Goal: Use online tool/utility: Utilize a website feature to perform a specific function

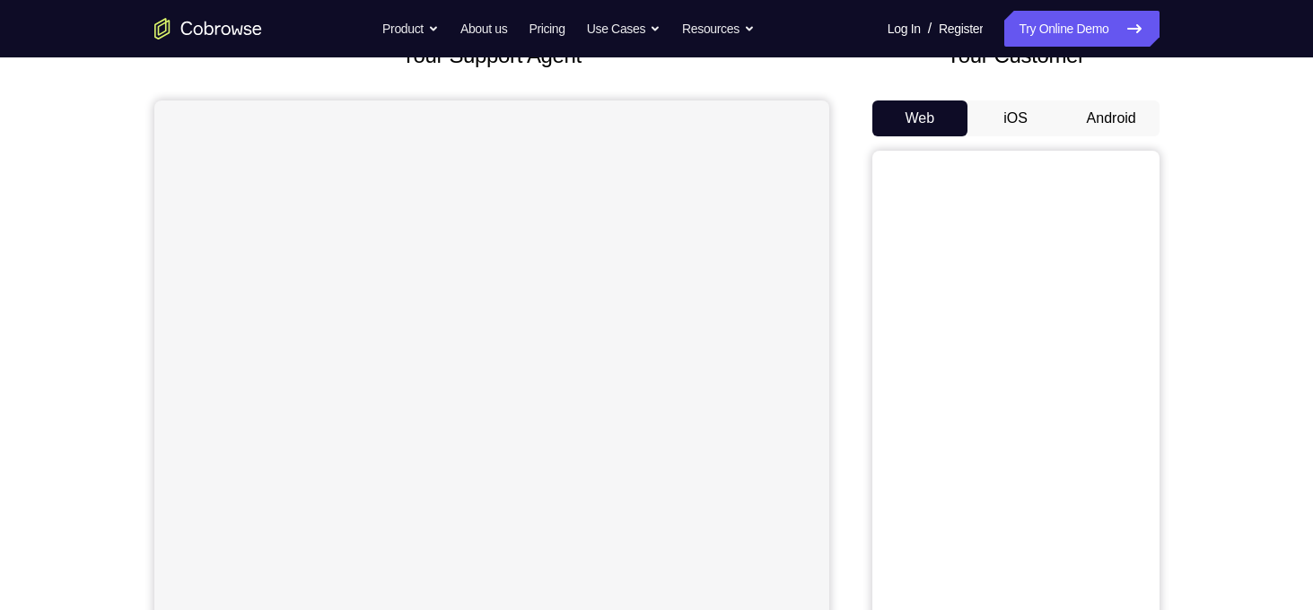
click at [1154, 125] on button "Android" at bounding box center [1111, 119] width 96 height 36
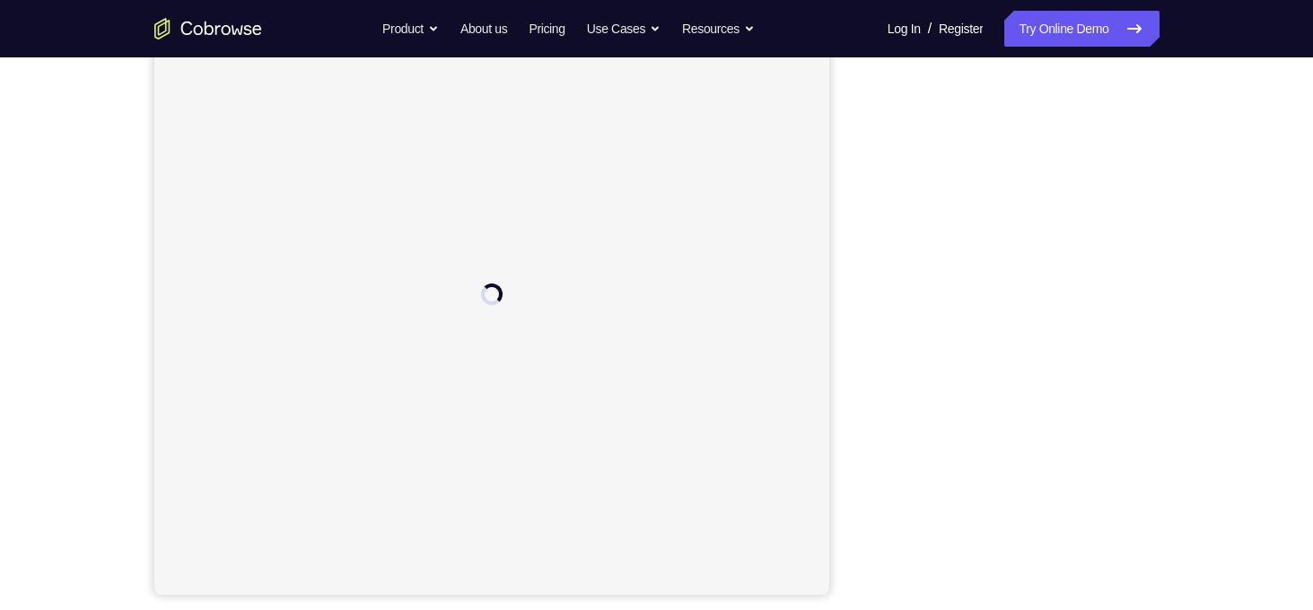
scroll to position [241, 0]
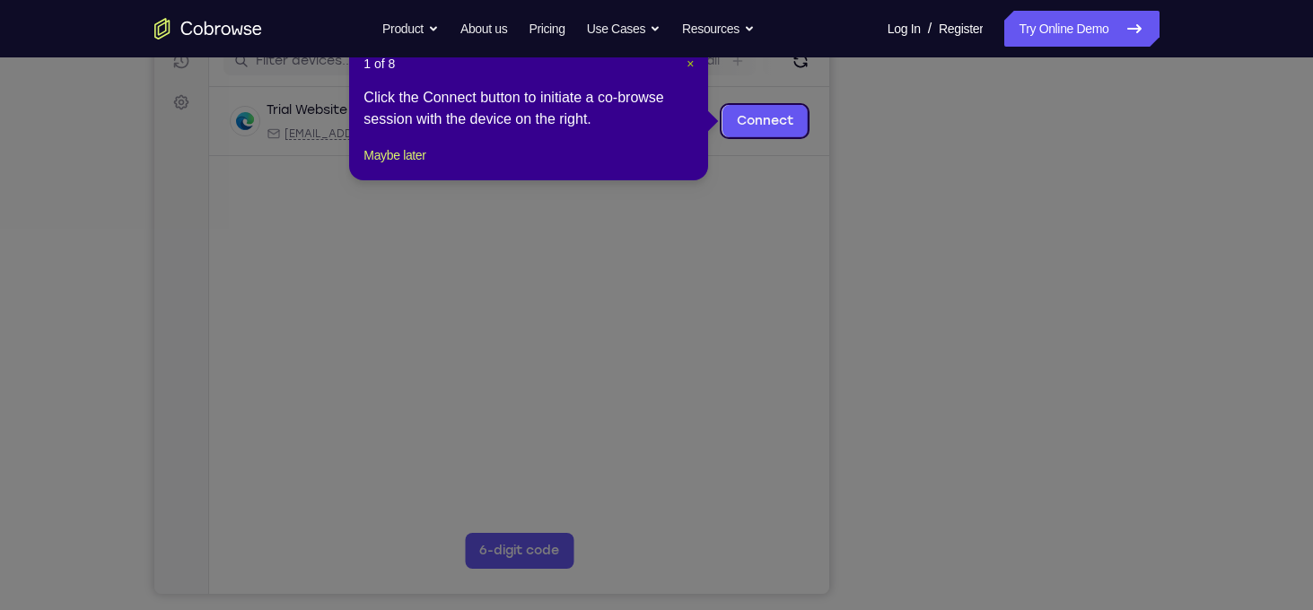
click at [691, 69] on span "×" at bounding box center [690, 64] width 7 height 14
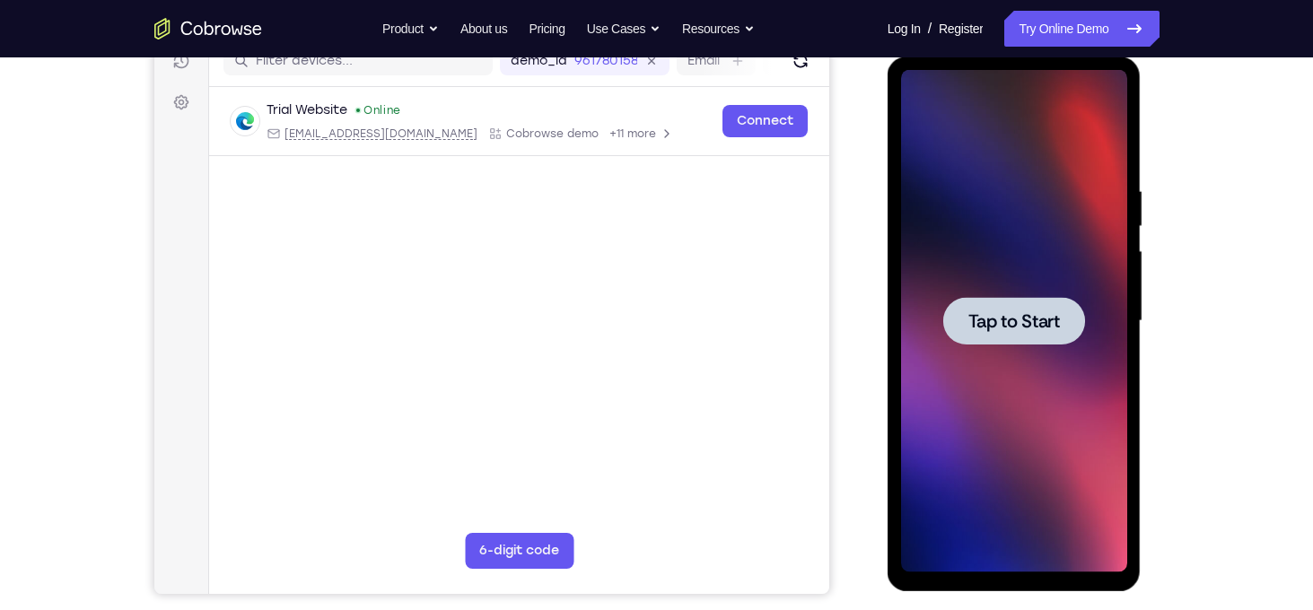
scroll to position [0, 0]
click at [998, 317] on span "Tap to Start" at bounding box center [1014, 321] width 92 height 18
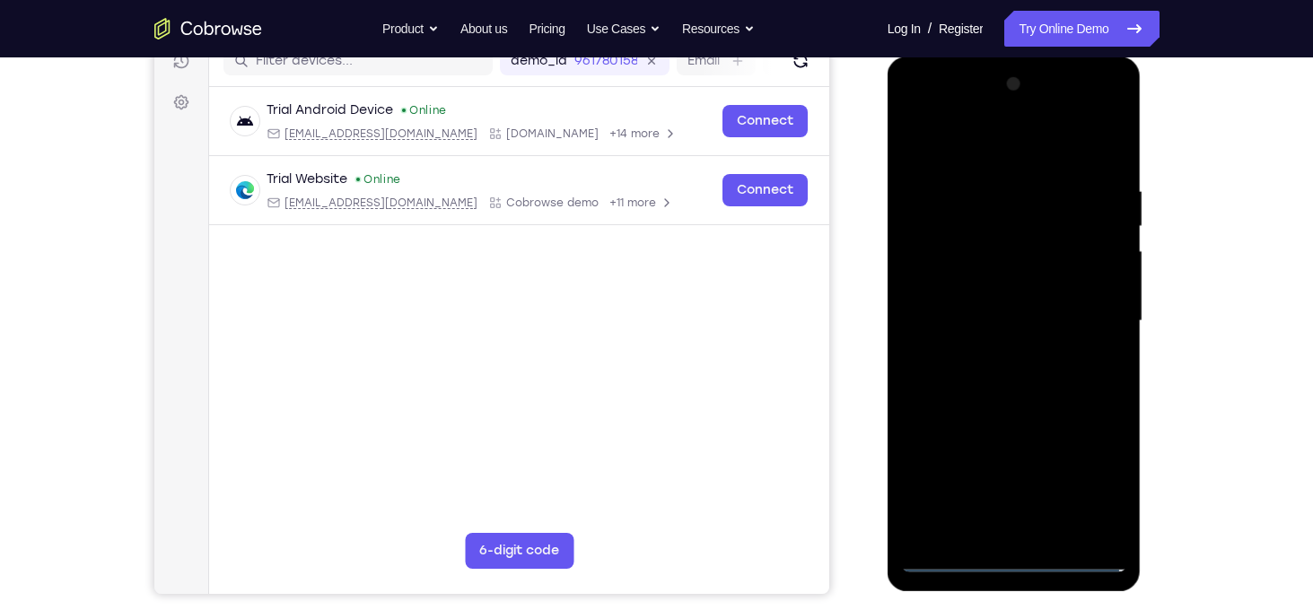
click at [1019, 565] on div at bounding box center [1014, 321] width 226 height 503
click at [1090, 481] on div at bounding box center [1014, 321] width 226 height 503
click at [970, 149] on div at bounding box center [1014, 321] width 226 height 503
click at [1095, 309] on div at bounding box center [1014, 321] width 226 height 503
click at [988, 351] on div at bounding box center [1014, 321] width 226 height 503
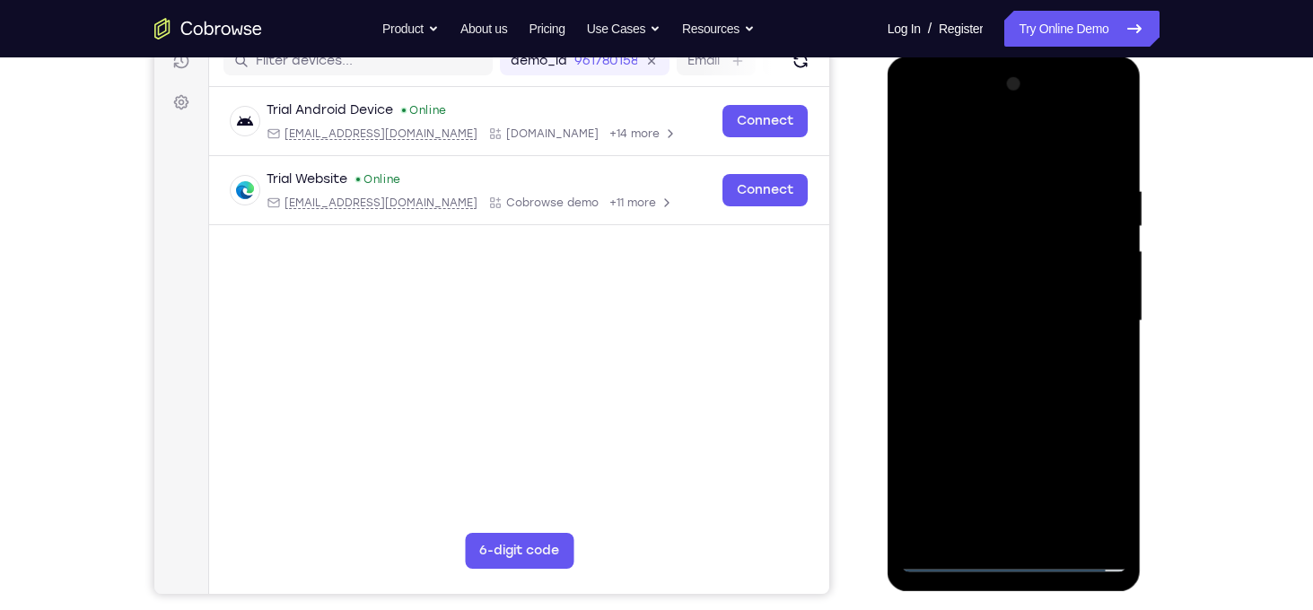
click at [986, 302] on div at bounding box center [1014, 321] width 226 height 503
click at [994, 289] on div at bounding box center [1014, 321] width 226 height 503
click at [1007, 318] on div at bounding box center [1014, 321] width 226 height 503
click at [1019, 384] on div at bounding box center [1014, 321] width 226 height 503
click at [1045, 370] on div at bounding box center [1014, 321] width 226 height 503
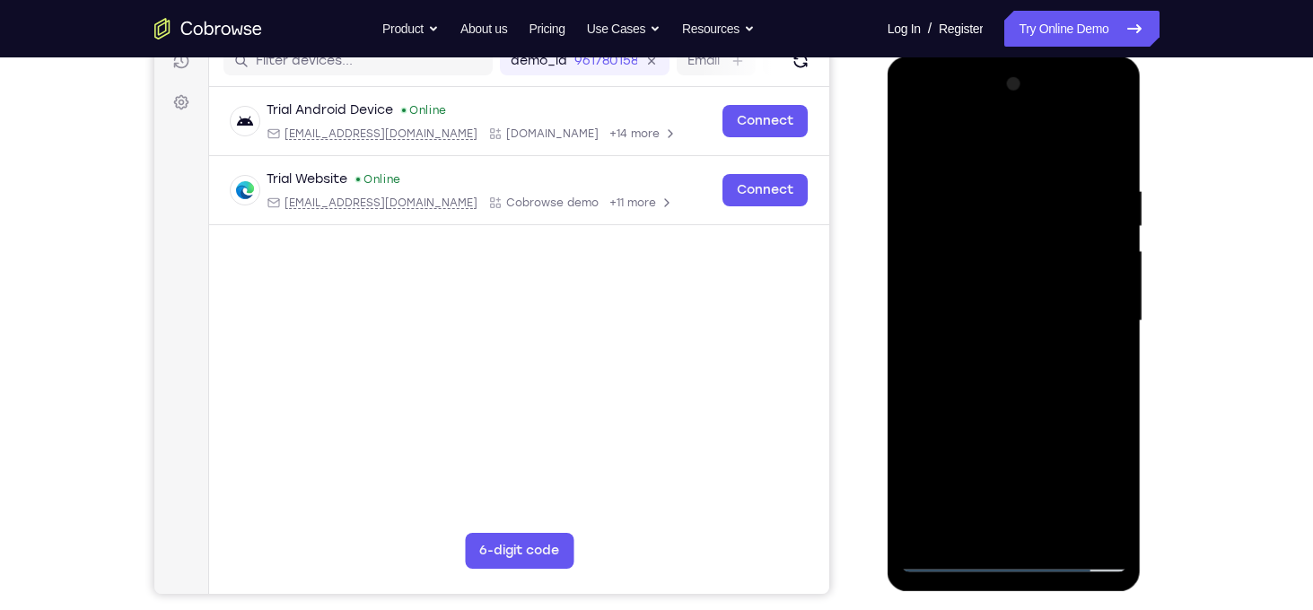
drag, startPoint x: 1008, startPoint y: 150, endPoint x: 1099, endPoint y: 75, distance: 118.0
click at [1099, 75] on div at bounding box center [1014, 321] width 226 height 503
click at [1112, 161] on div at bounding box center [1014, 321] width 226 height 503
drag, startPoint x: 1057, startPoint y: 391, endPoint x: 1068, endPoint y: 263, distance: 128.8
click at [1068, 263] on div at bounding box center [1014, 321] width 226 height 503
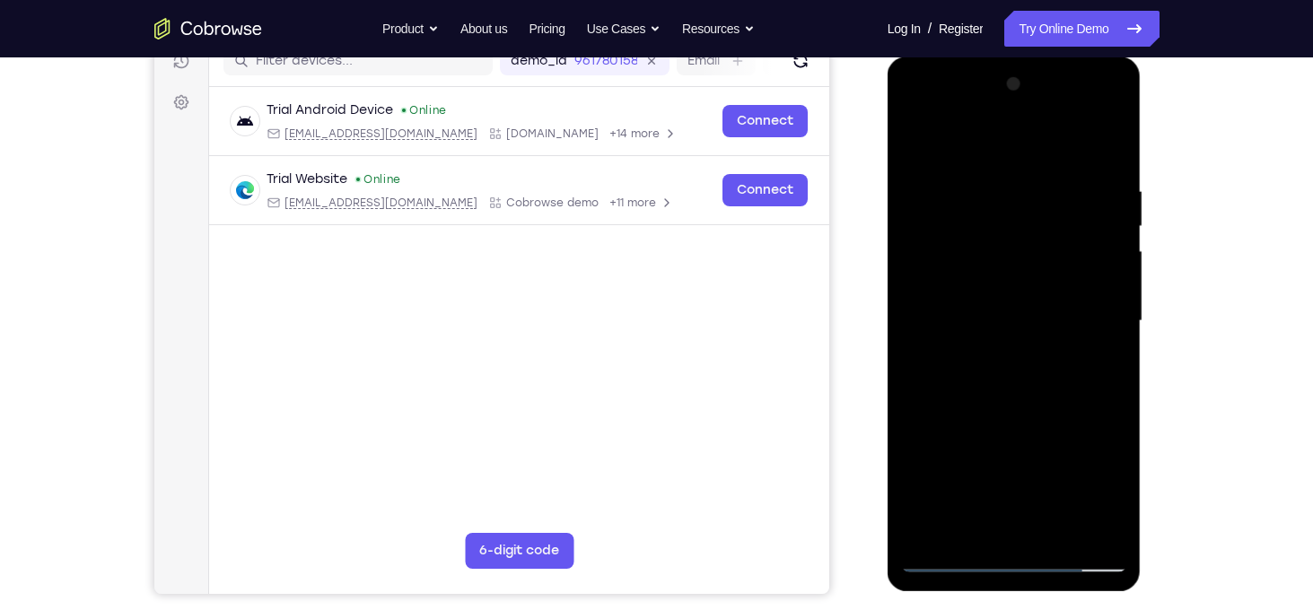
click at [916, 437] on div at bounding box center [1014, 321] width 226 height 503
click at [1118, 276] on div at bounding box center [1014, 321] width 226 height 503
drag, startPoint x: 1023, startPoint y: 225, endPoint x: 1006, endPoint y: 416, distance: 191.0
click at [1006, 416] on div at bounding box center [1014, 321] width 226 height 503
drag, startPoint x: 1037, startPoint y: 214, endPoint x: 1047, endPoint y: 381, distance: 166.3
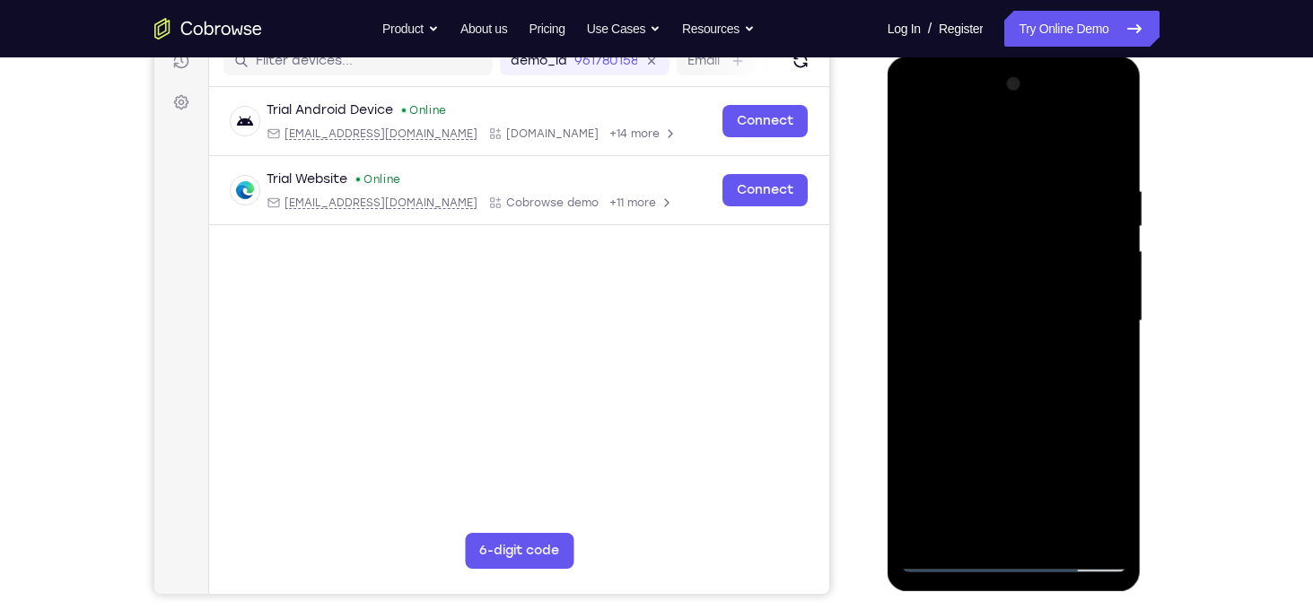
click at [1047, 381] on div at bounding box center [1014, 321] width 226 height 503
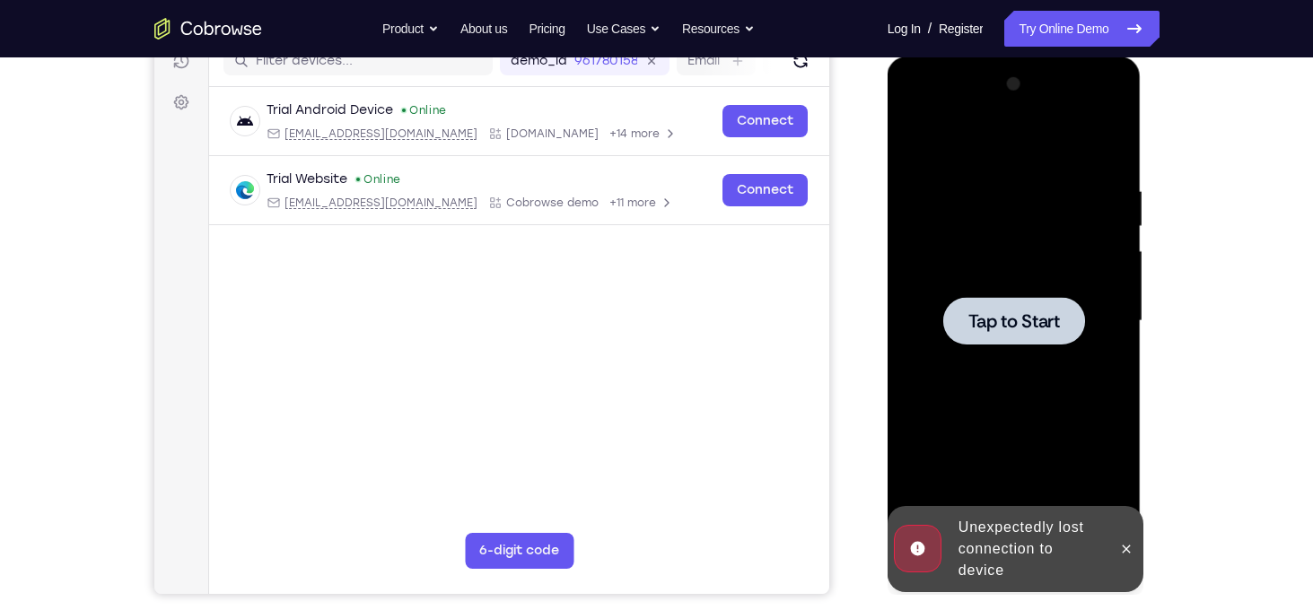
click at [1052, 320] on span "Tap to Start" at bounding box center [1014, 321] width 92 height 18
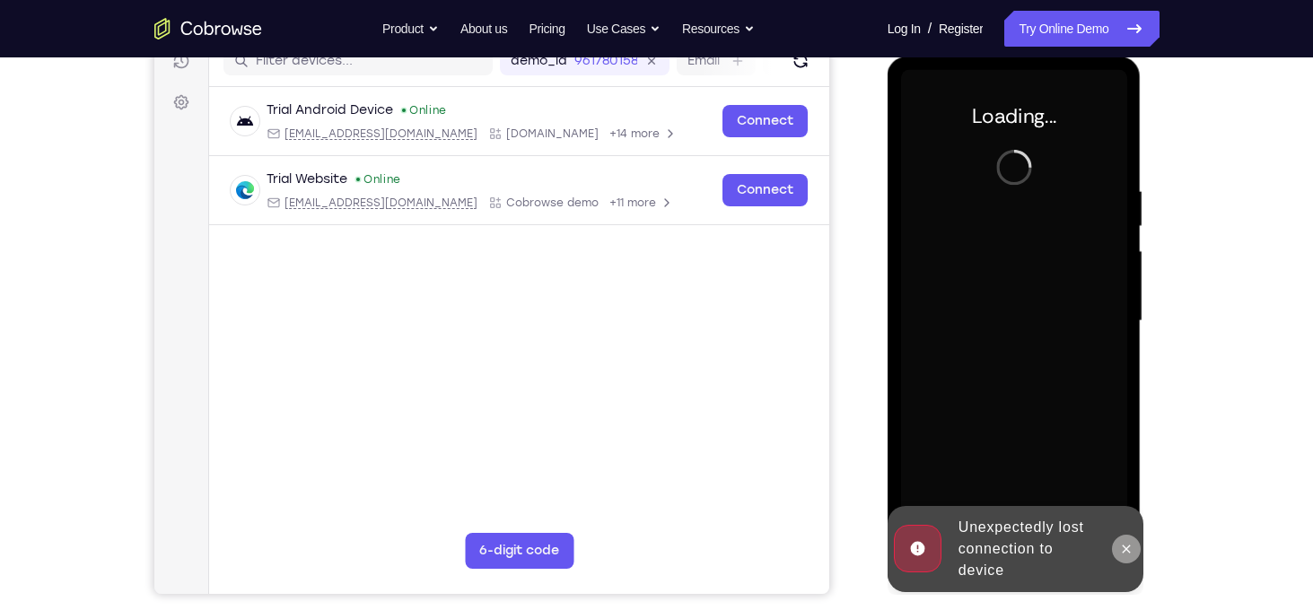
click at [1124, 547] on icon at bounding box center [1127, 549] width 8 height 8
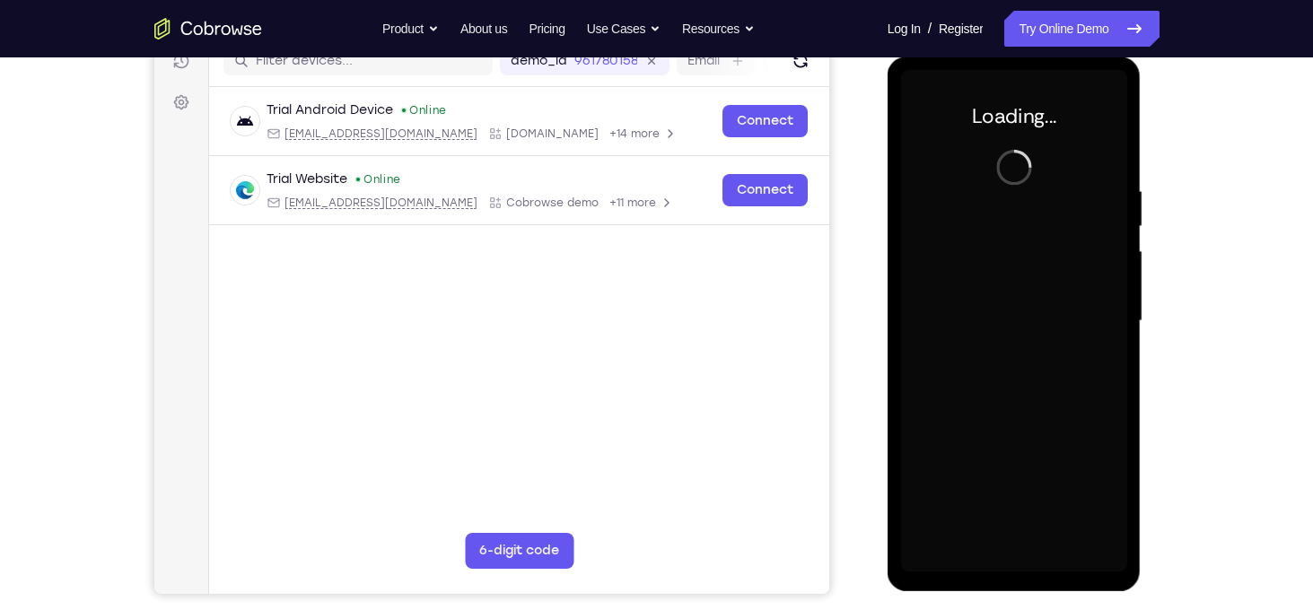
click at [1038, 195] on div at bounding box center [1014, 321] width 226 height 503
click at [1002, 161] on div at bounding box center [1014, 321] width 226 height 503
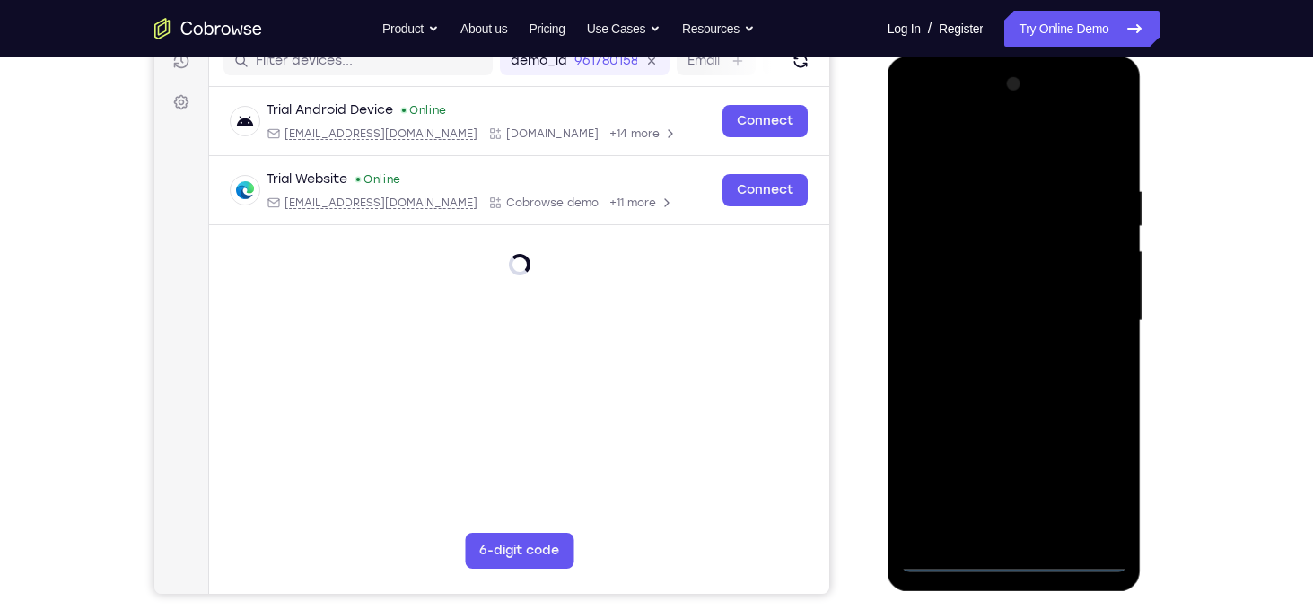
click at [1011, 553] on div at bounding box center [1014, 321] width 226 height 503
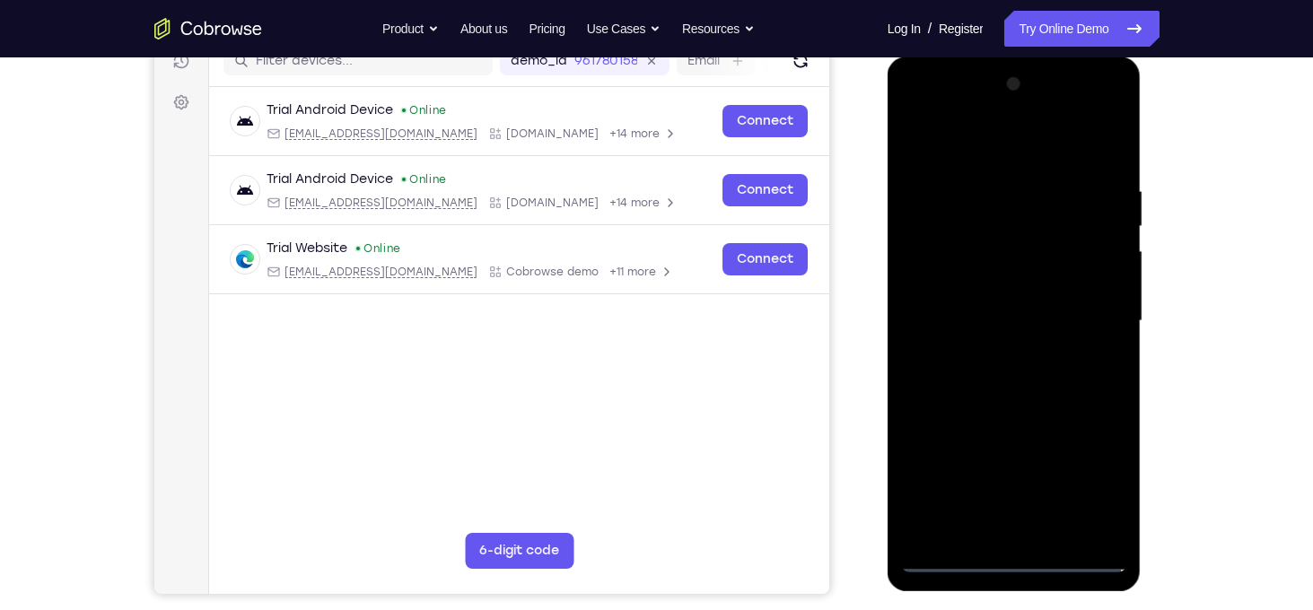
click at [1011, 553] on div at bounding box center [1014, 321] width 226 height 503
click at [1013, 562] on div at bounding box center [1014, 321] width 226 height 503
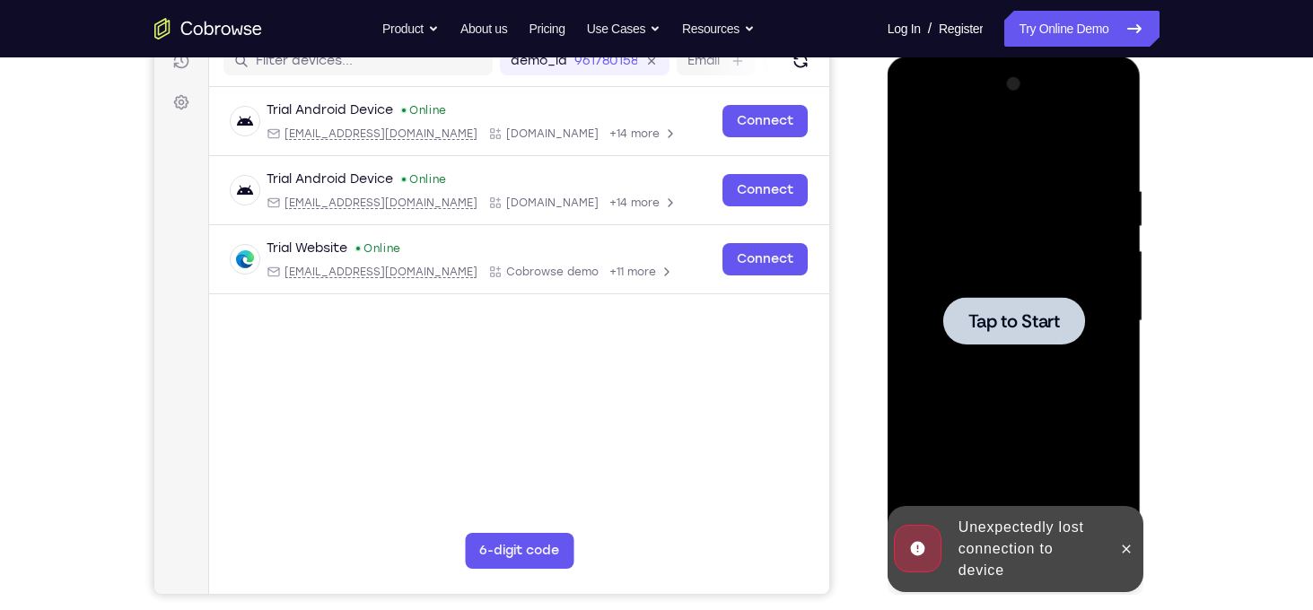
click at [1012, 312] on span "Tap to Start" at bounding box center [1014, 321] width 92 height 18
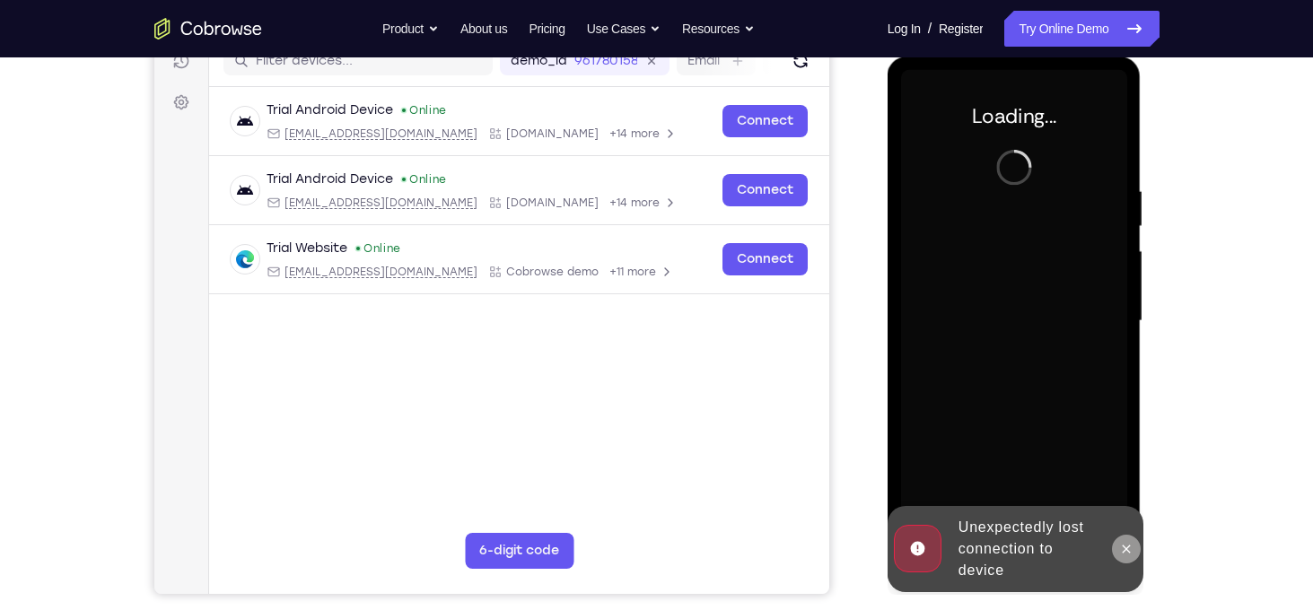
click at [1127, 547] on icon at bounding box center [1127, 549] width 8 height 8
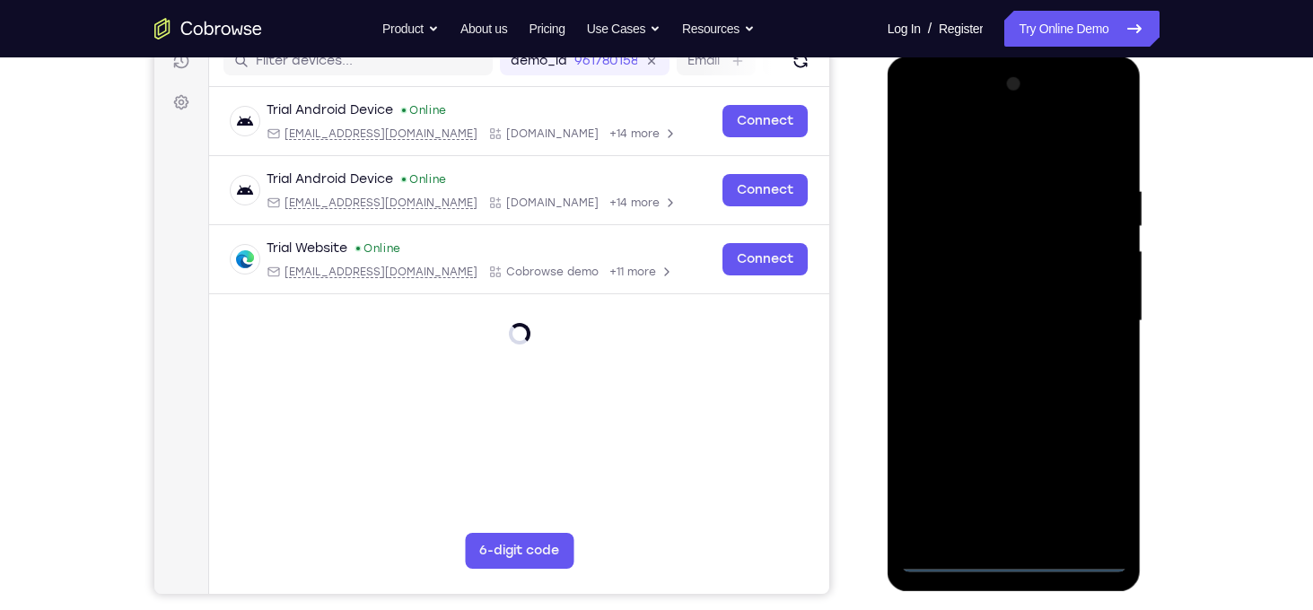
click at [1010, 564] on div at bounding box center [1014, 321] width 226 height 503
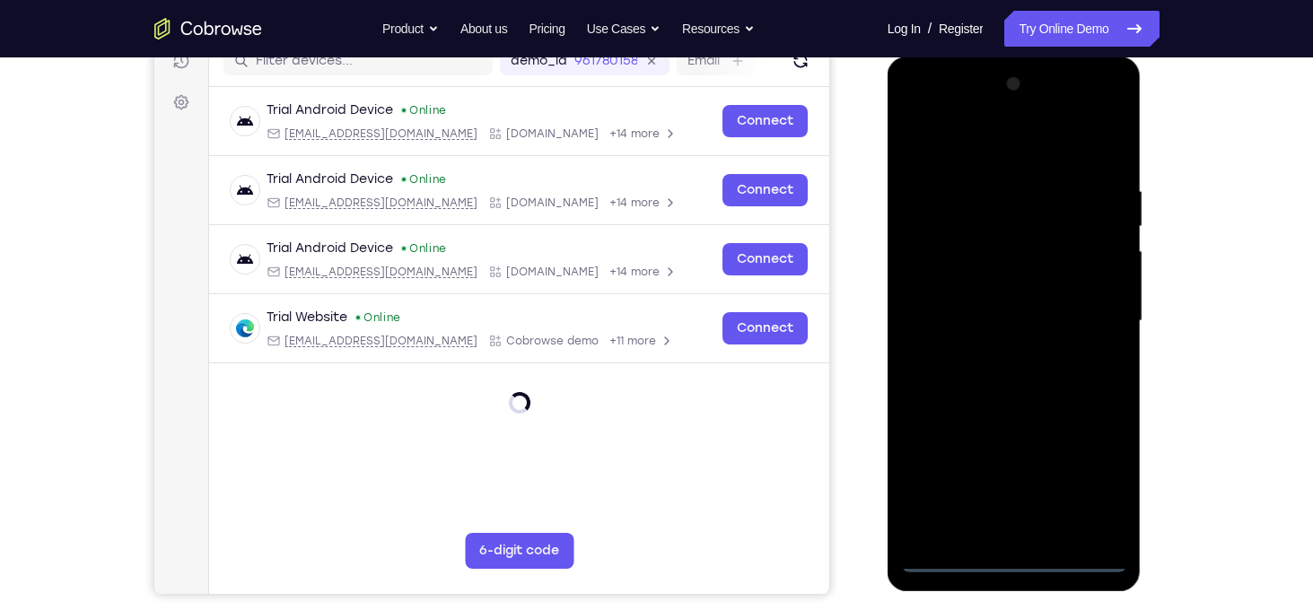
click at [1094, 474] on div at bounding box center [1014, 321] width 226 height 503
click at [1024, 151] on div at bounding box center [1014, 321] width 226 height 503
click at [1089, 304] on div at bounding box center [1014, 321] width 226 height 503
click at [997, 351] on div at bounding box center [1014, 321] width 226 height 503
click at [1001, 301] on div at bounding box center [1014, 321] width 226 height 503
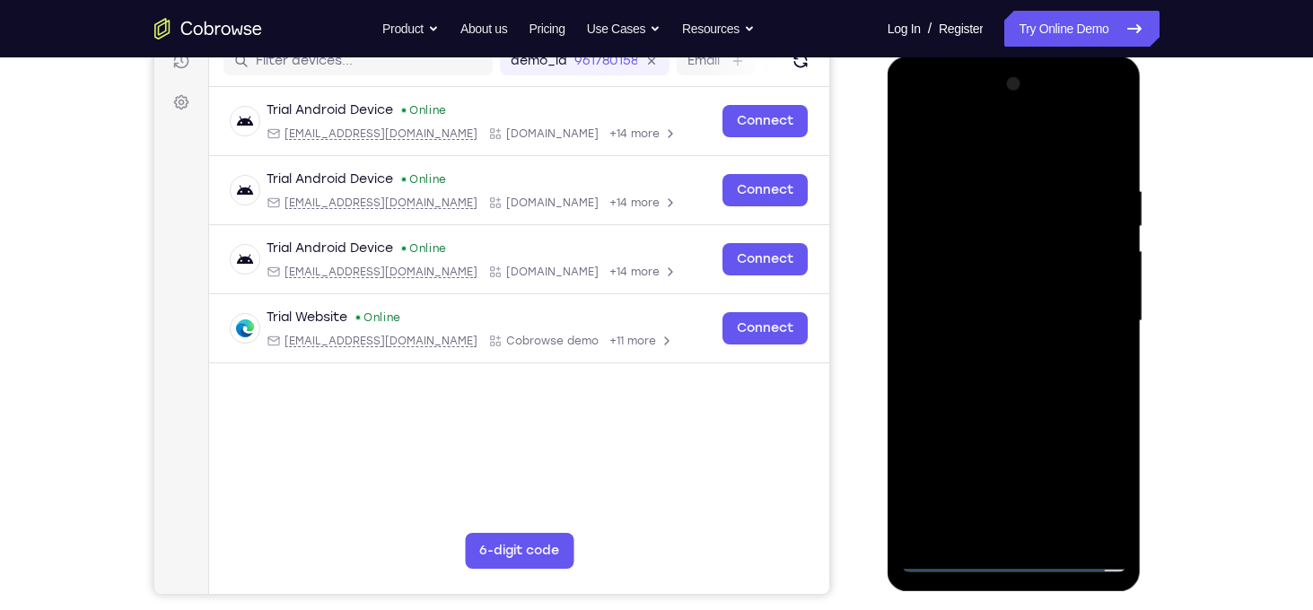
click at [1007, 290] on div at bounding box center [1014, 321] width 226 height 503
click at [1006, 319] on div at bounding box center [1014, 321] width 226 height 503
click at [1006, 321] on div at bounding box center [1014, 321] width 226 height 503
click at [1006, 319] on div at bounding box center [1014, 321] width 226 height 503
click at [983, 373] on div at bounding box center [1014, 321] width 226 height 503
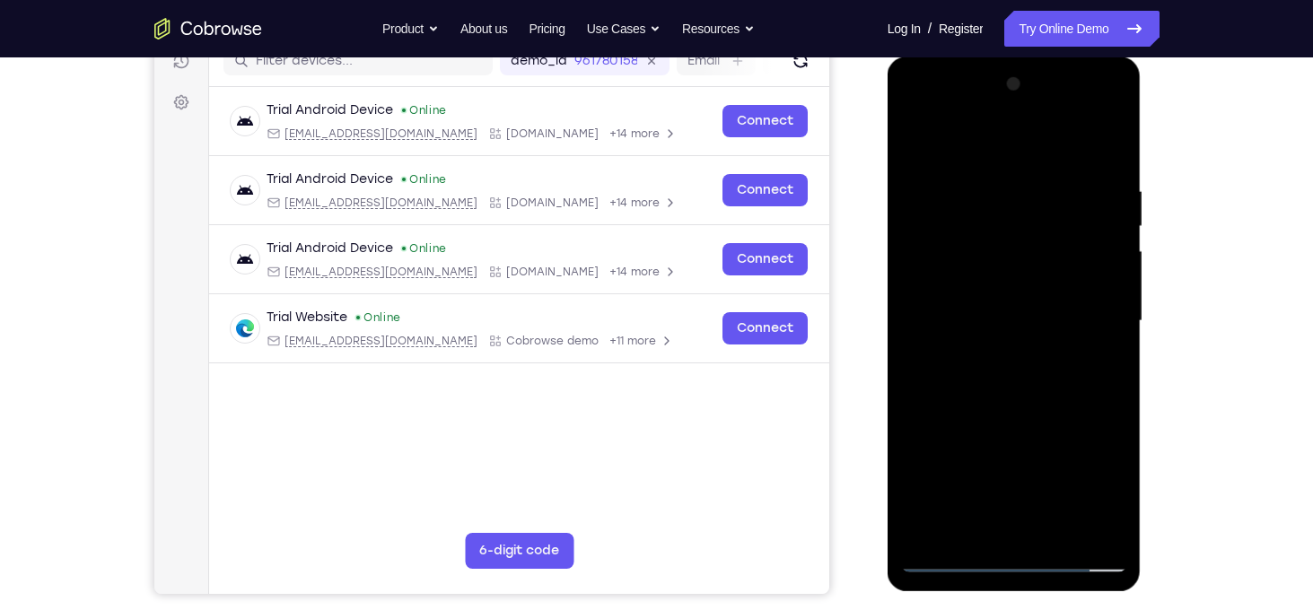
click at [1028, 407] on div at bounding box center [1014, 321] width 226 height 503
click at [981, 191] on div at bounding box center [1014, 321] width 226 height 503
drag, startPoint x: 1000, startPoint y: 150, endPoint x: 1088, endPoint y: 76, distance: 114.7
click at [1088, 76] on div at bounding box center [1014, 321] width 226 height 503
